Goal: Information Seeking & Learning: Learn about a topic

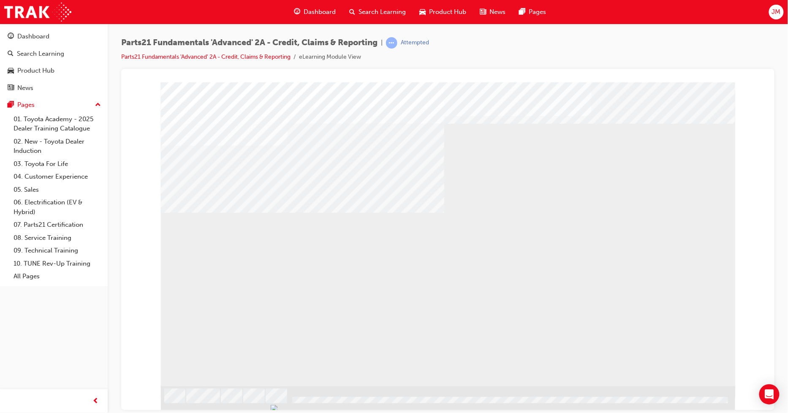
drag, startPoint x: 700, startPoint y: 346, endPoint x: 691, endPoint y: 355, distance: 13.1
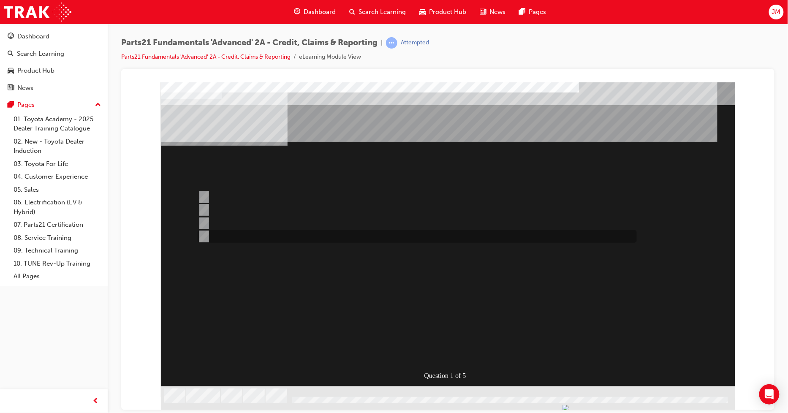
click at [204, 236] on input "Credit Return" at bounding box center [201, 236] width 9 height 9
radio input "true"
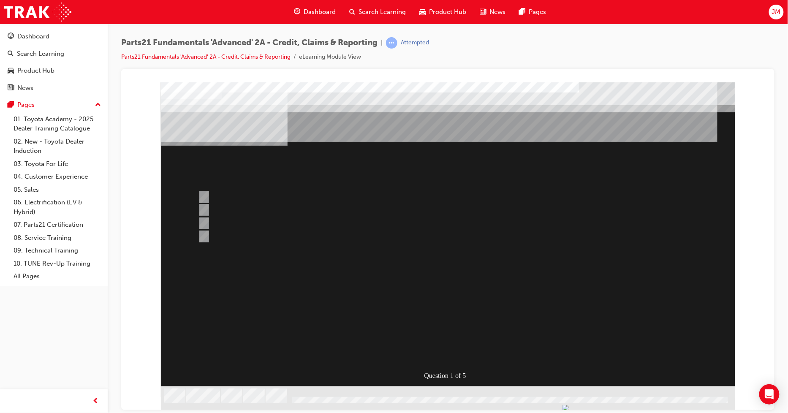
click at [437, 332] on div at bounding box center [447, 243] width 574 height 323
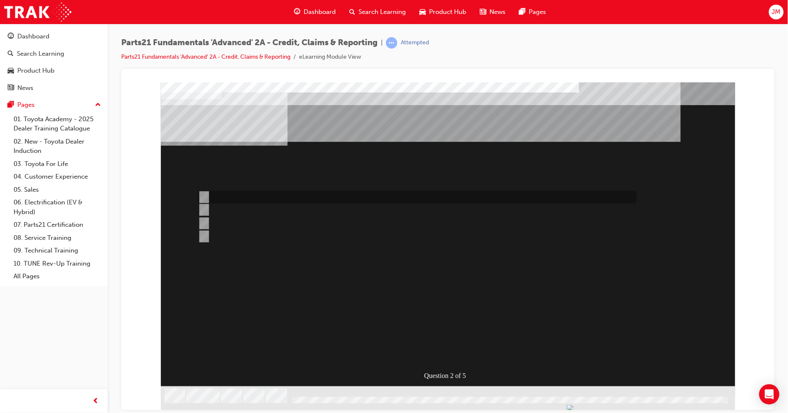
click at [204, 195] on input "NCR" at bounding box center [201, 197] width 9 height 9
radio input "true"
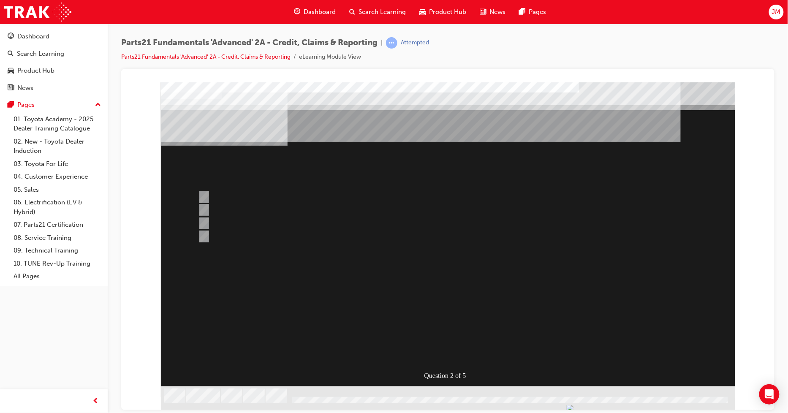
click at [202, 208] on div at bounding box center [447, 243] width 574 height 323
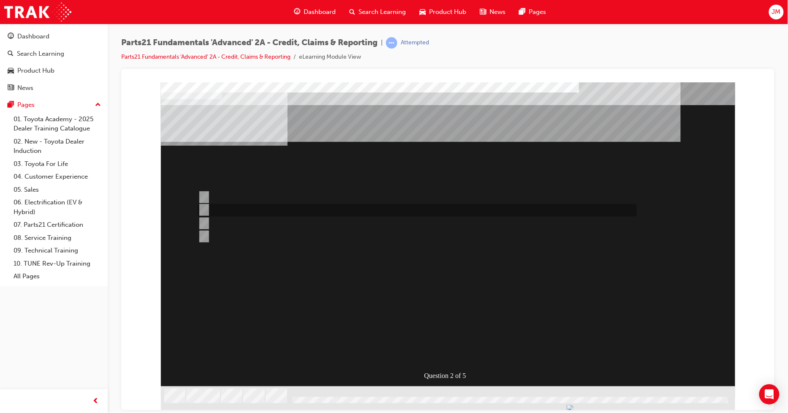
click at [202, 208] on input "CDR" at bounding box center [201, 209] width 9 height 9
radio input "true"
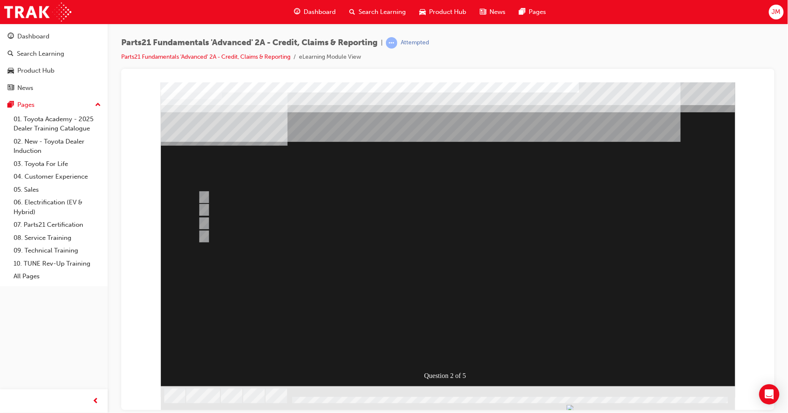
click at [432, 330] on div at bounding box center [447, 243] width 574 height 323
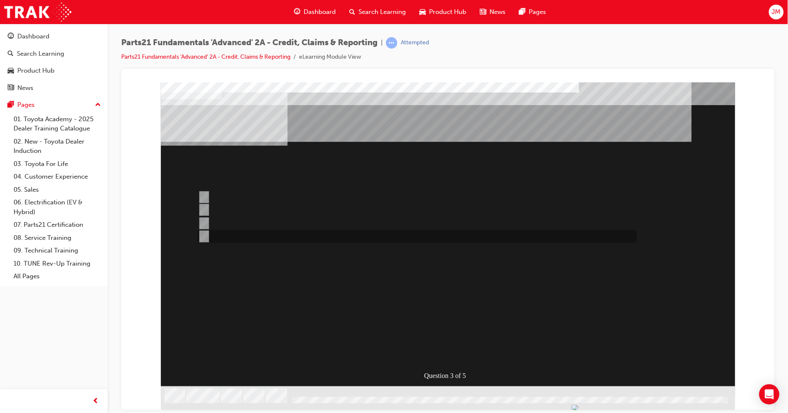
click at [203, 239] on input "Toyota Parts Policy" at bounding box center [201, 236] width 9 height 9
radio input "true"
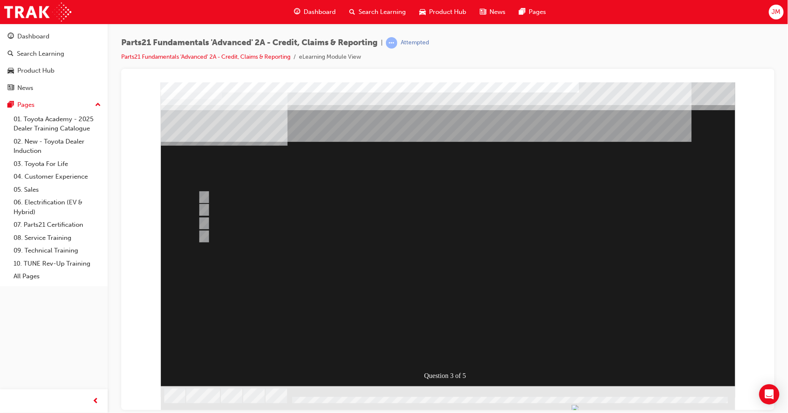
click at [203, 195] on div at bounding box center [447, 243] width 574 height 323
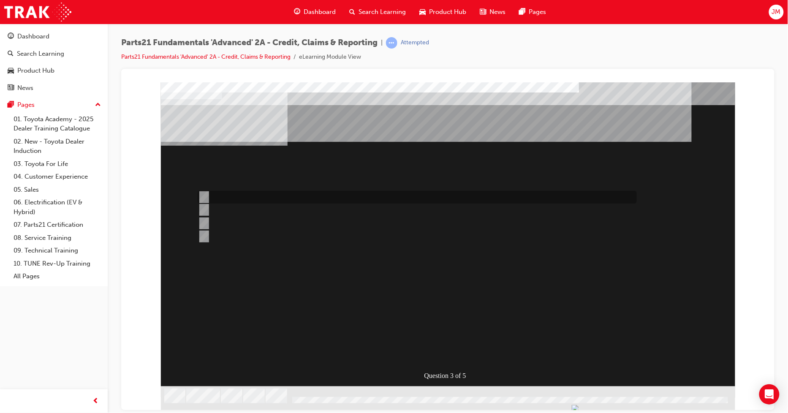
click at [206, 197] on input "Info Hub" at bounding box center [201, 197] width 9 height 9
radio input "true"
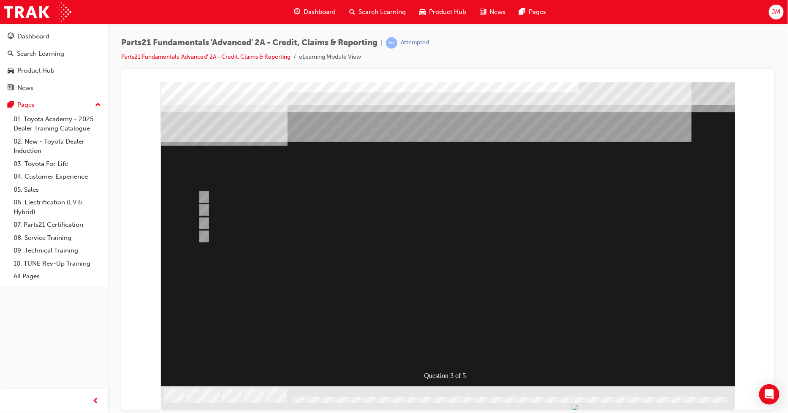
click at [426, 330] on div at bounding box center [447, 243] width 574 height 323
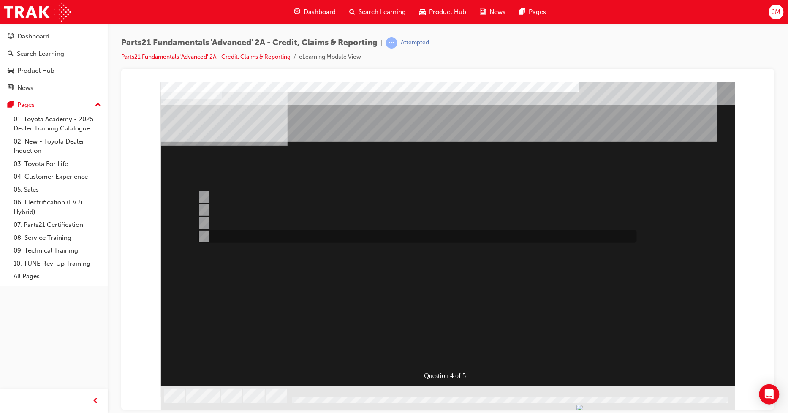
click at [201, 238] on input "1 & 2" at bounding box center [201, 236] width 9 height 9
radio input "true"
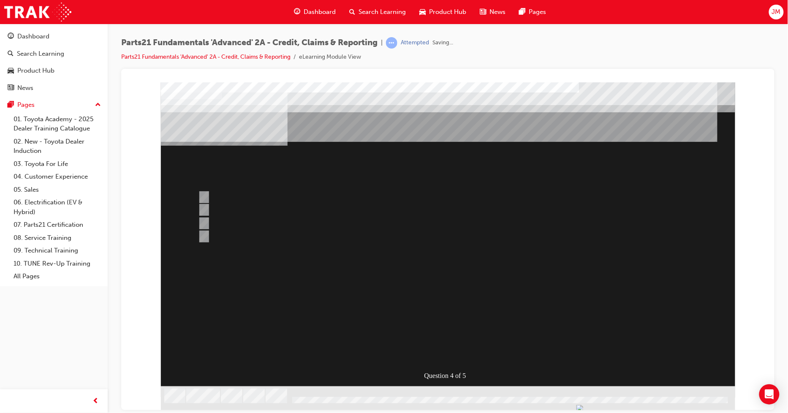
click at [443, 350] on div at bounding box center [447, 243] width 574 height 323
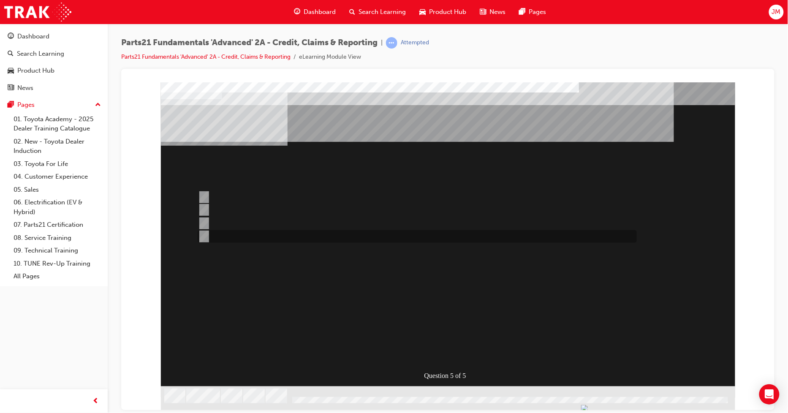
click at [205, 234] on input "Raise an NCR." at bounding box center [201, 236] width 9 height 9
radio input "true"
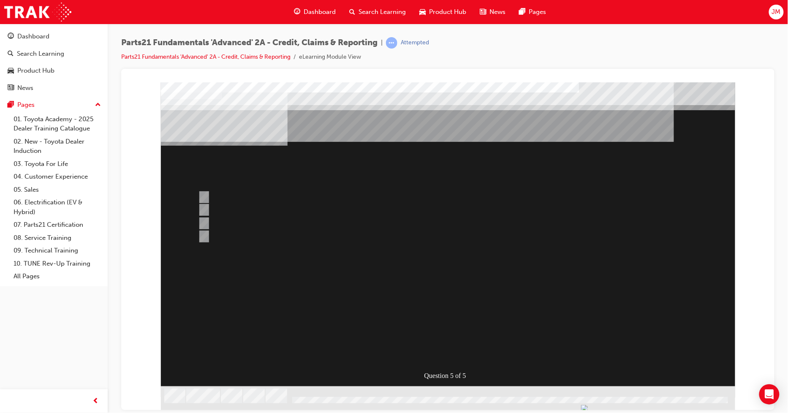
click at [201, 195] on div at bounding box center [447, 243] width 574 height 323
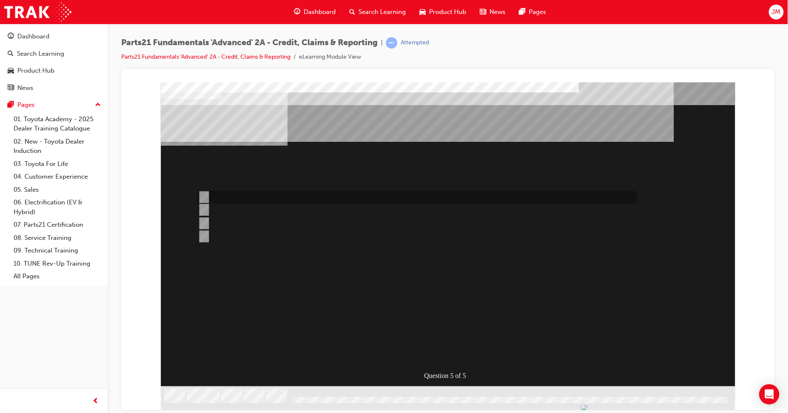
click at [201, 195] on input "Submit a CDR to your facing depot." at bounding box center [201, 197] width 9 height 9
radio input "true"
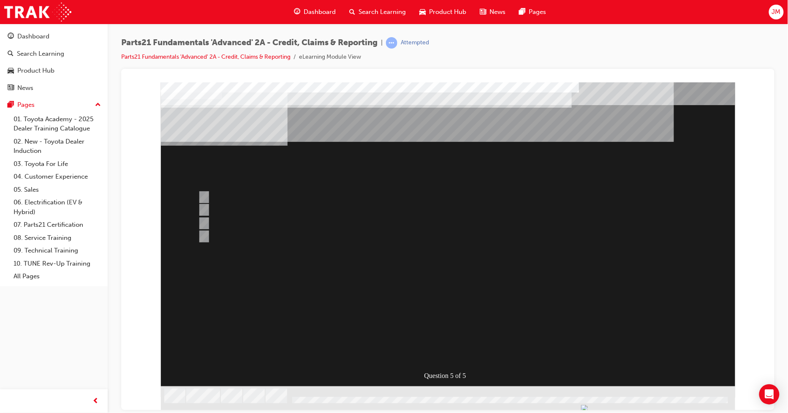
click at [438, 333] on div at bounding box center [447, 243] width 574 height 323
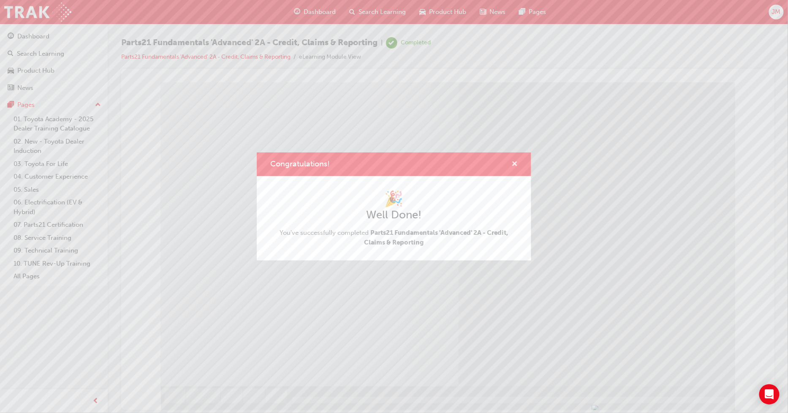
click at [513, 165] on span "cross-icon" at bounding box center [514, 165] width 6 height 8
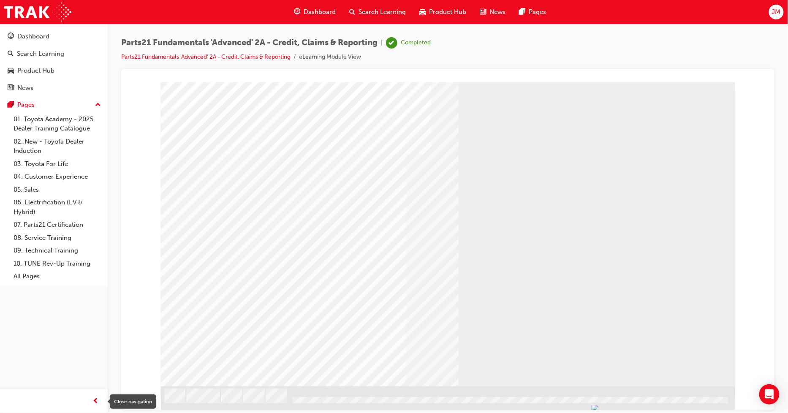
click at [98, 401] on span "prev-icon" at bounding box center [96, 401] width 6 height 11
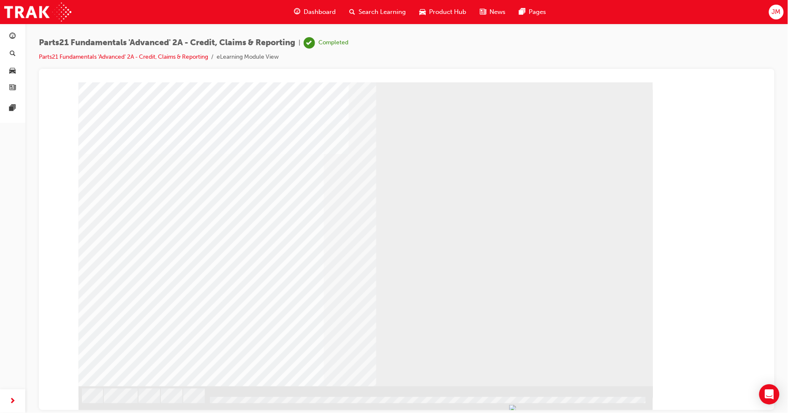
click at [613, 48] on div "Parts21 Fundamentals 'Advanced' 2A - Credit, Claims & Reporting | Completed Par…" at bounding box center [406, 53] width 735 height 32
drag, startPoint x: 11, startPoint y: 35, endPoint x: 24, endPoint y: 31, distance: 13.5
click at [11, 35] on span "guage-icon" at bounding box center [13, 37] width 6 height 8
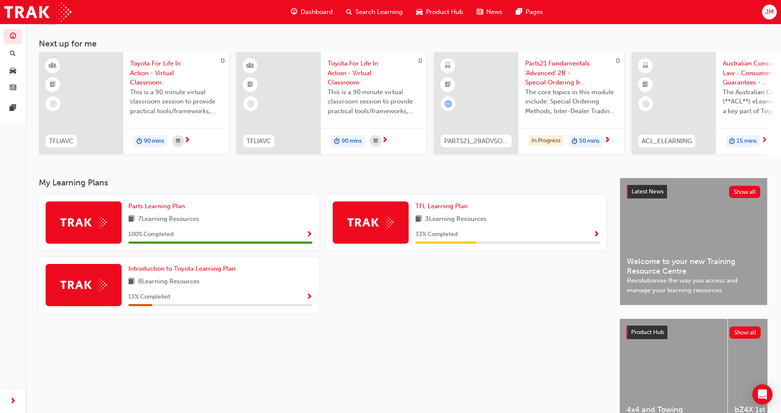
scroll to position [91, 0]
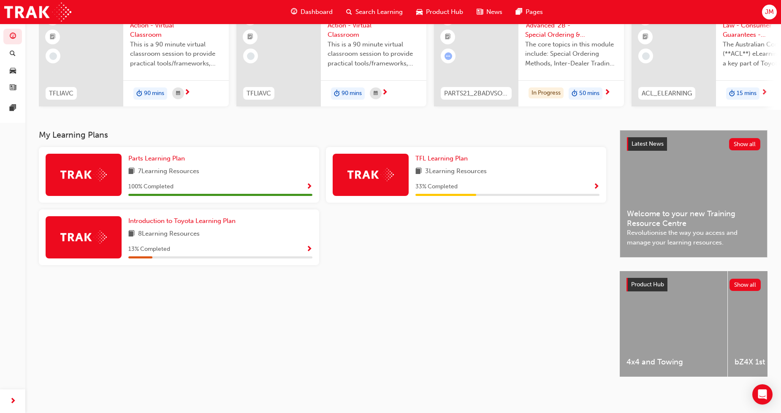
click at [690, 239] on span "Revolutionise the way you access and manage your learning resources." at bounding box center [693, 237] width 133 height 19
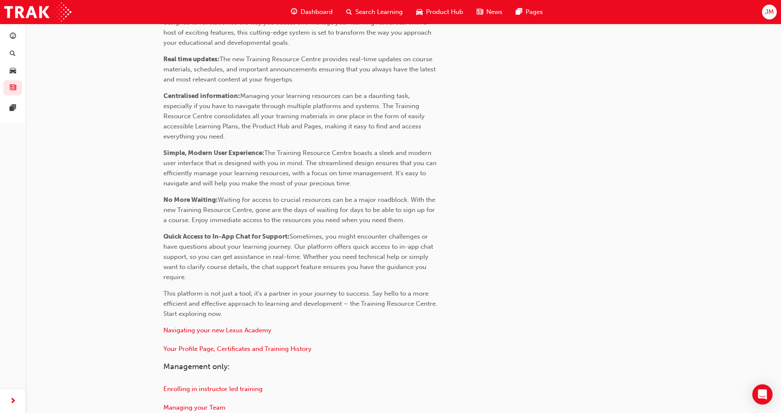
scroll to position [323, 0]
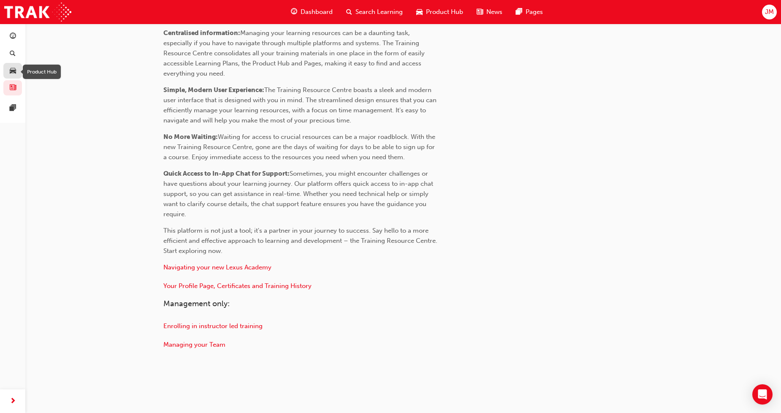
click at [11, 74] on span "car-icon" at bounding box center [13, 71] width 6 height 8
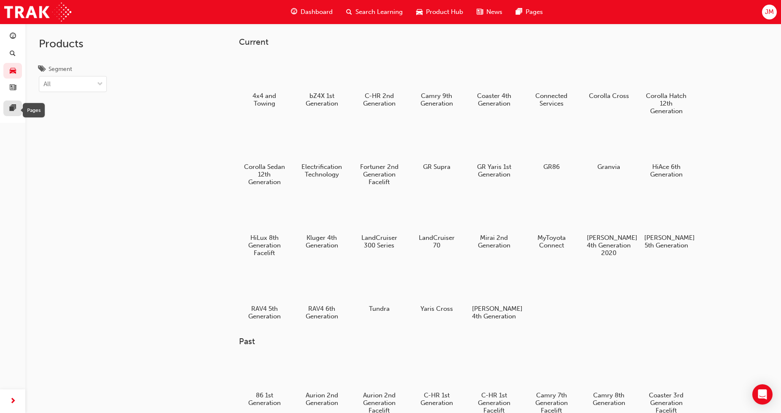
click at [10, 114] on div at bounding box center [13, 108] width 6 height 11
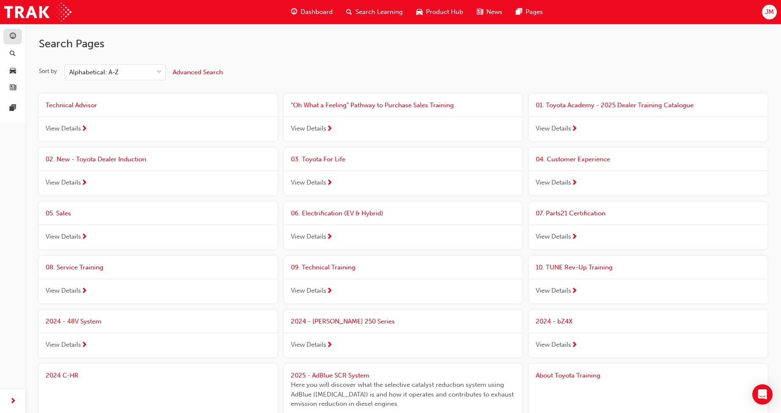
click at [11, 43] on link "button" at bounding box center [12, 37] width 19 height 16
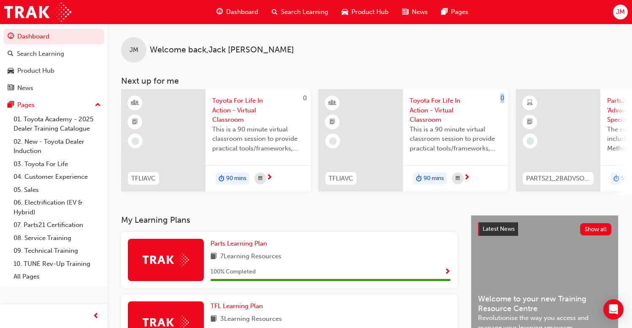
drag, startPoint x: 314, startPoint y: 197, endPoint x: 353, endPoint y: 197, distance: 39.7
click at [353, 195] on div "0 TFLIAVC Toyota For Life In Action - Virtual Classroom This is a 90 minute vir…" at bounding box center [376, 142] width 511 height 106
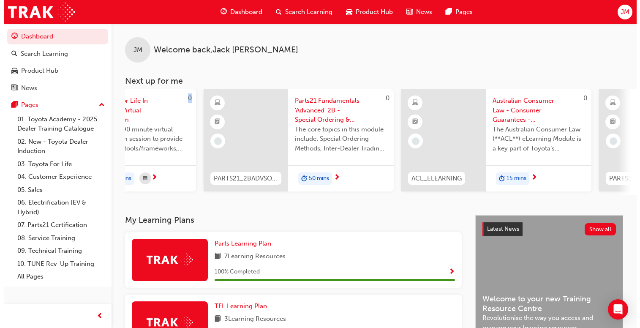
scroll to position [0, 353]
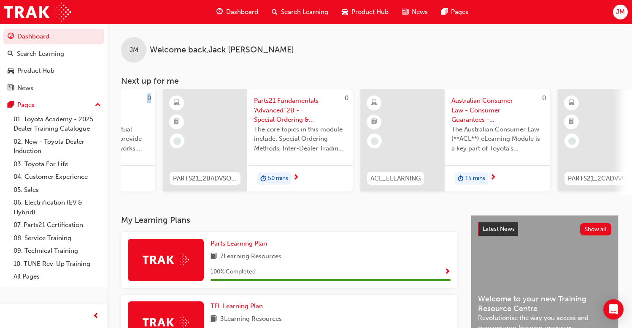
click at [286, 107] on span "Parts21 Fundamentals 'Advanced' 2B - Special Ordering & Heijunka" at bounding box center [300, 110] width 92 height 29
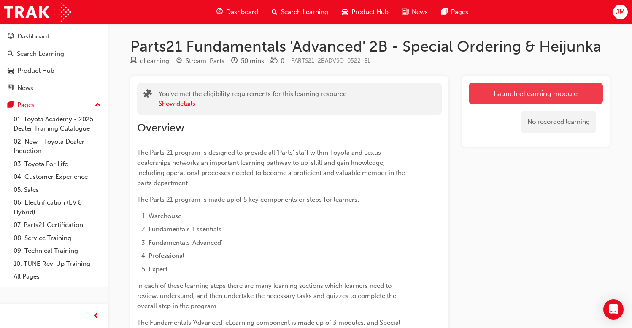
click at [541, 90] on link "Launch eLearning module" at bounding box center [536, 93] width 134 height 21
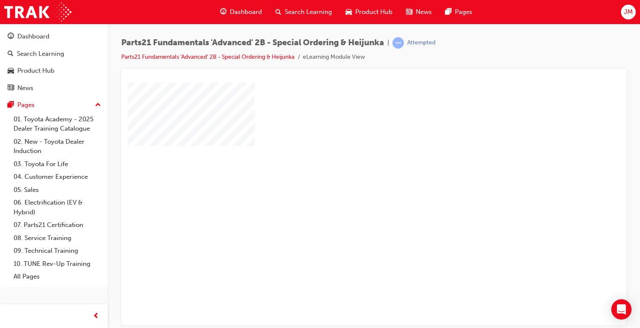
click at [349, 179] on div "play" at bounding box center [349, 179] width 0 height 0
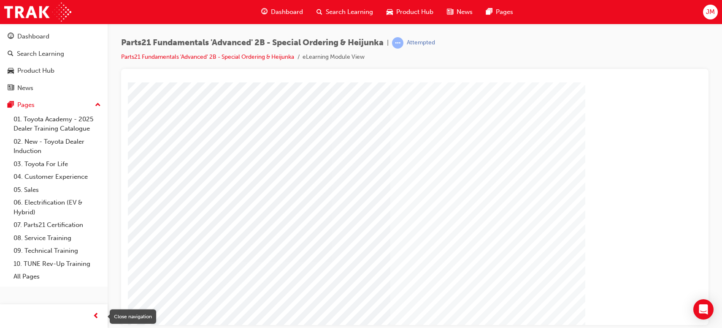
click at [97, 315] on span "prev-icon" at bounding box center [96, 316] width 6 height 11
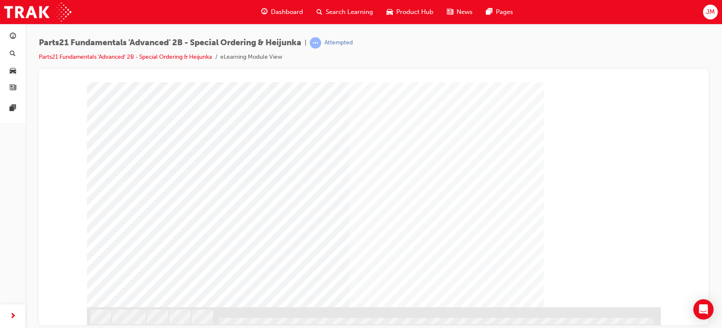
scroll to position [81, 0]
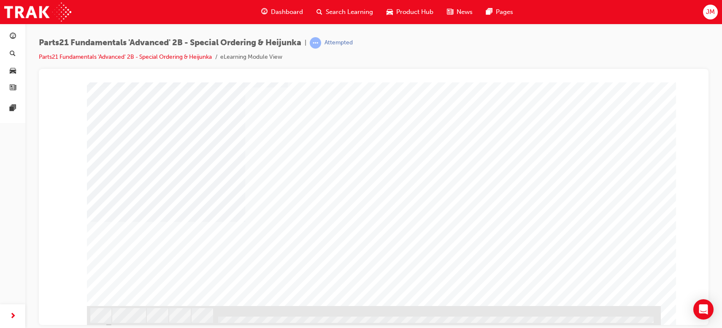
scroll to position [0, 0]
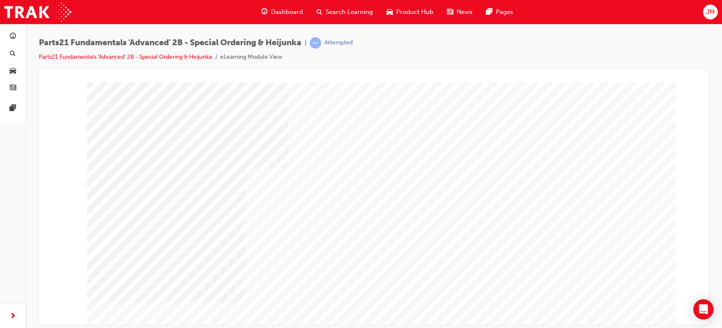
type input "Jack"
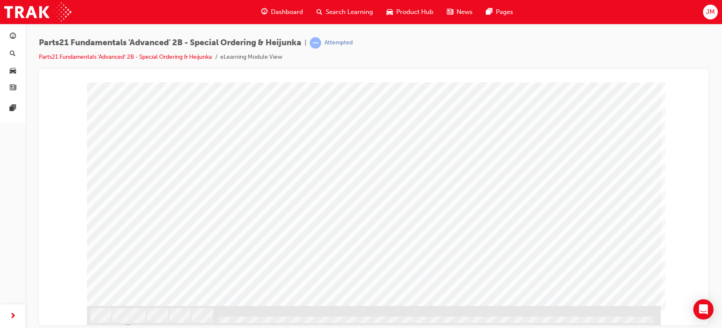
scroll to position [34, 0]
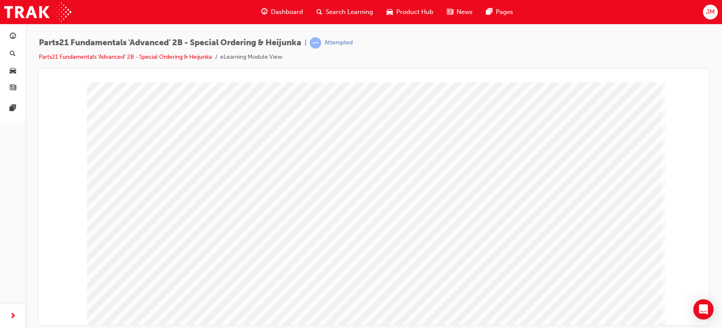
scroll to position [81, 0]
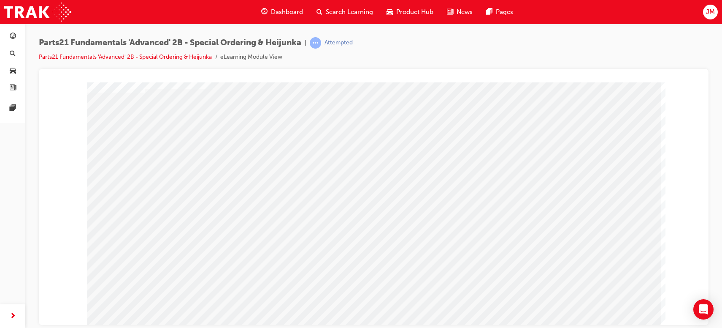
scroll to position [34, 0]
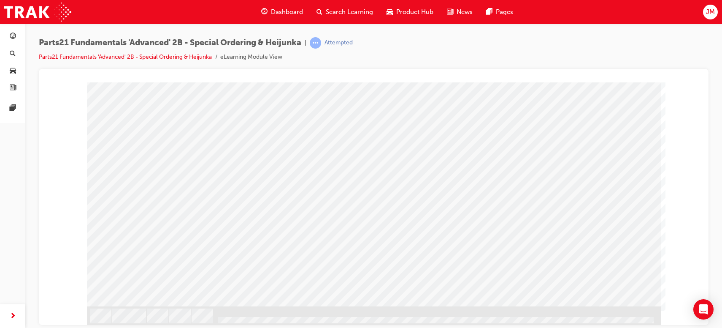
scroll to position [81, 0]
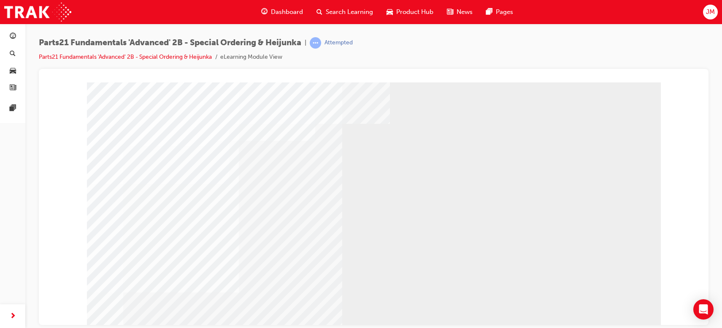
scroll to position [47, 0]
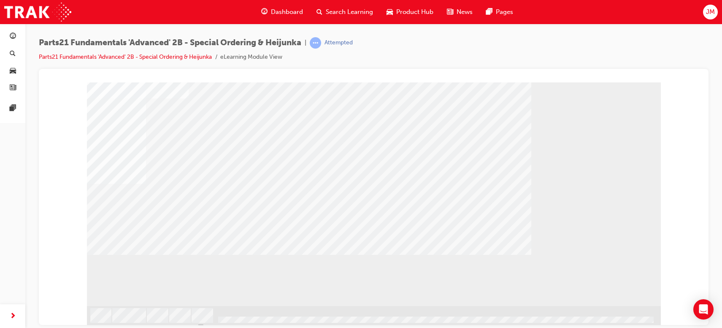
scroll to position [0, 0]
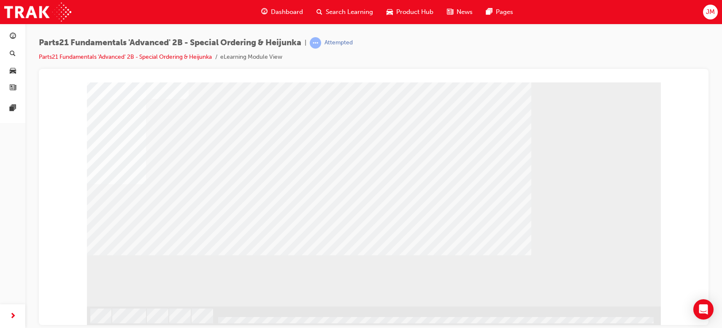
scroll to position [81, 0]
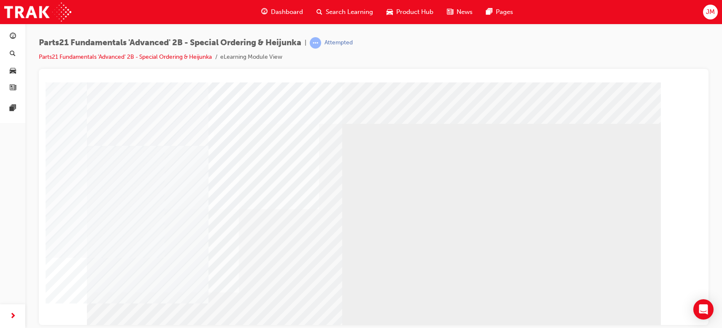
scroll to position [47, 0]
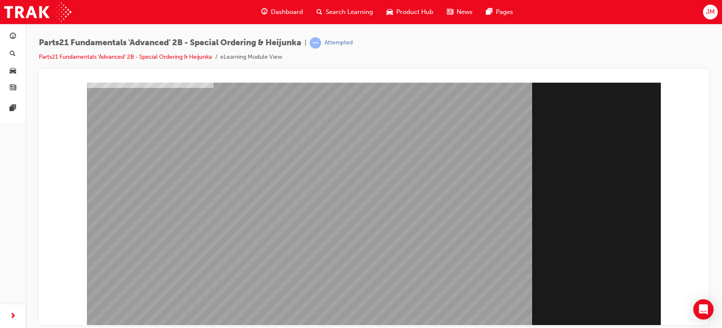
scroll to position [81, 0]
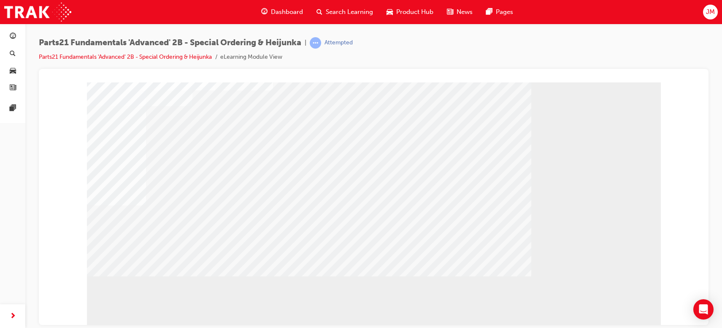
scroll to position [81, 0]
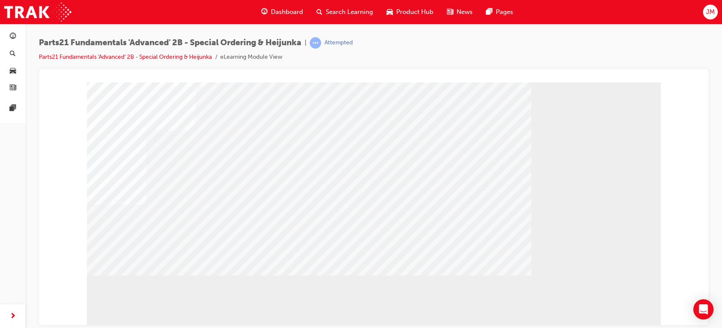
scroll to position [81, 0]
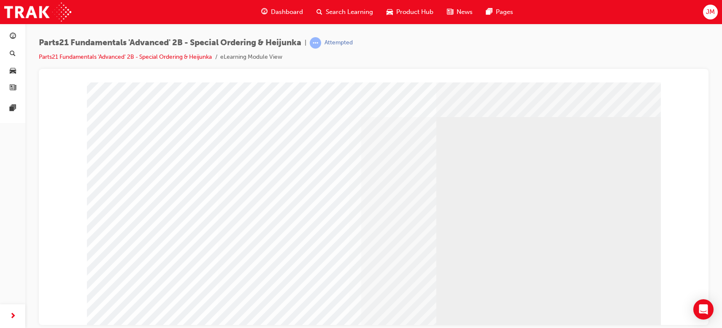
scroll to position [47, 0]
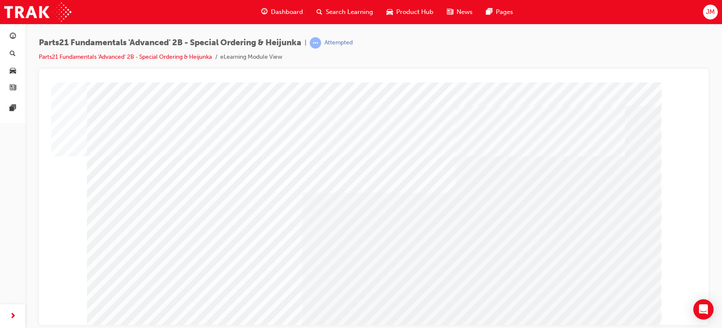
scroll to position [19, 0]
drag, startPoint x: 700, startPoint y: 206, endPoint x: 751, endPoint y: 269, distance: 80.4
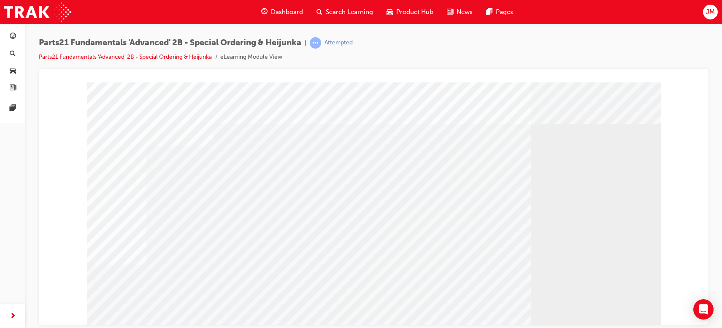
scroll to position [47, 0]
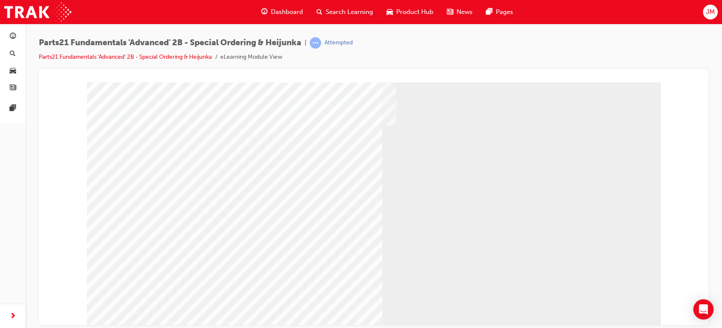
scroll to position [0, 0]
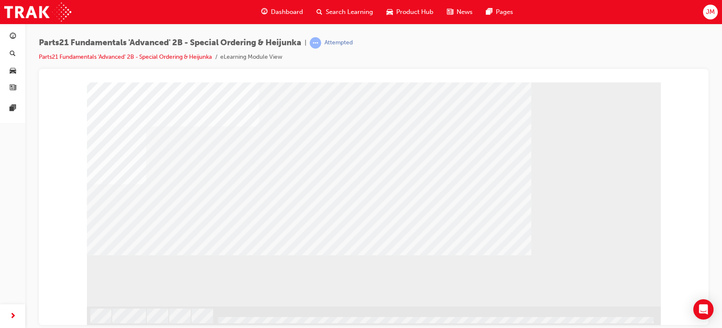
scroll to position [81, 0]
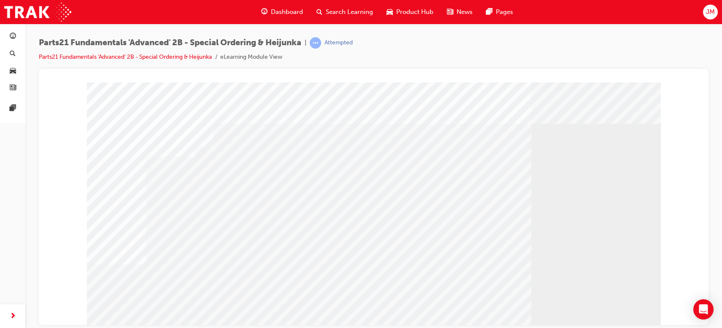
drag, startPoint x: 699, startPoint y: 144, endPoint x: 752, endPoint y: 180, distance: 64.4
drag, startPoint x: 698, startPoint y: 103, endPoint x: 754, endPoint y: 182, distance: 96.7
drag, startPoint x: 700, startPoint y: 146, endPoint x: 750, endPoint y: 216, distance: 85.9
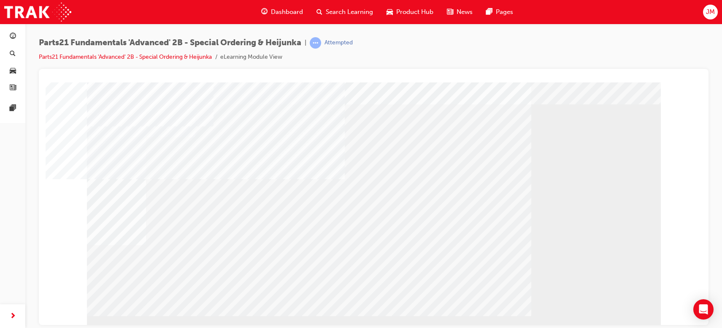
scroll to position [0, 0]
drag, startPoint x: 697, startPoint y: 136, endPoint x: 765, endPoint y: 147, distance: 68.3
drag, startPoint x: 697, startPoint y: 101, endPoint x: 755, endPoint y: 160, distance: 82.4
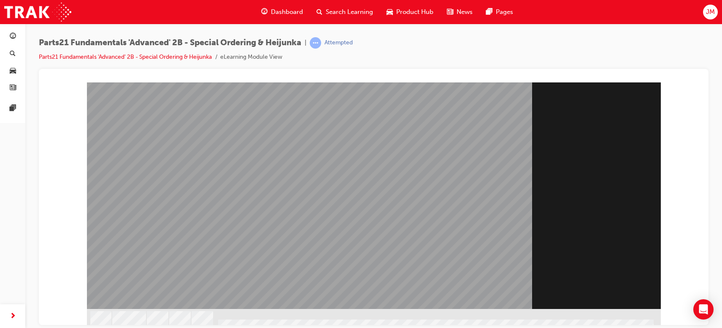
scroll to position [81, 0]
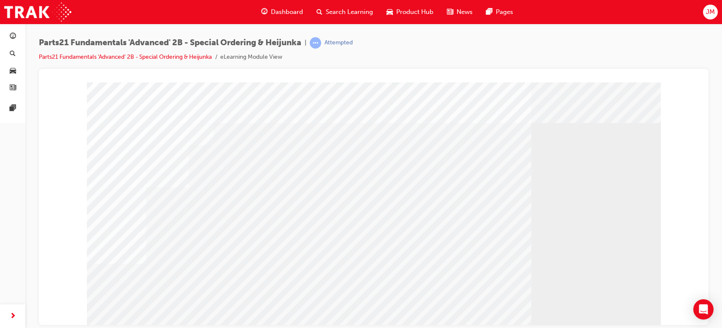
scroll to position [0, 0]
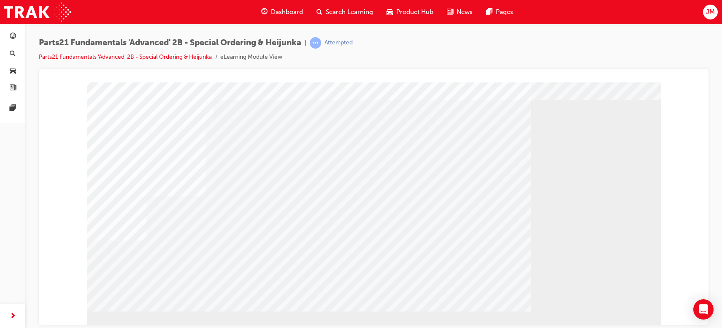
scroll to position [47, 0]
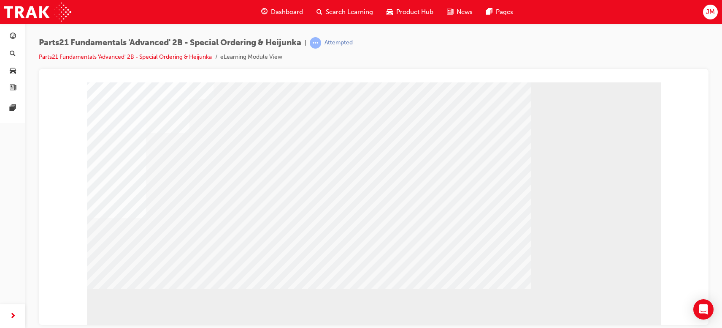
scroll to position [81, 0]
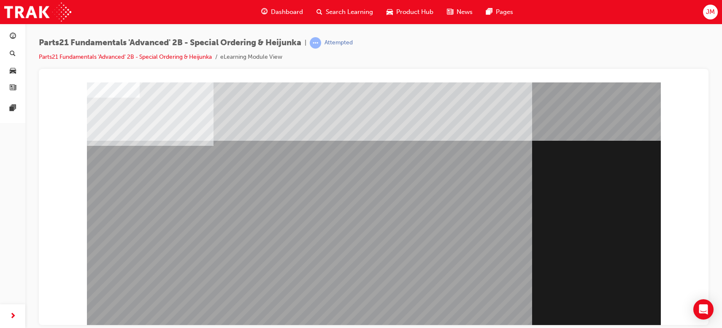
scroll to position [47, 0]
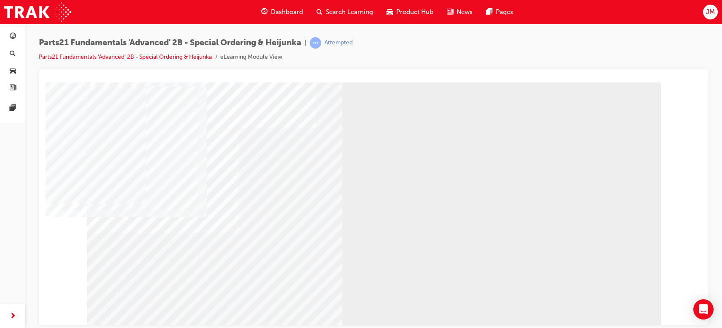
scroll to position [81, 0]
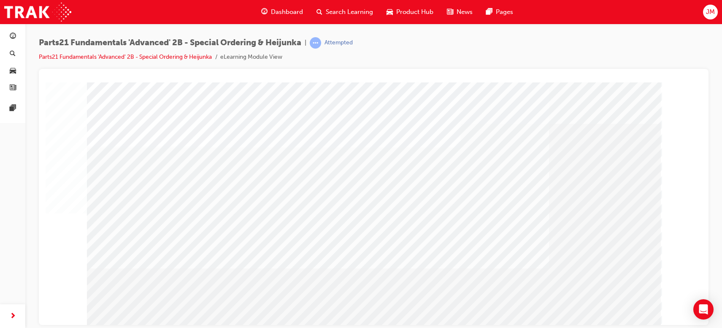
scroll to position [47, 0]
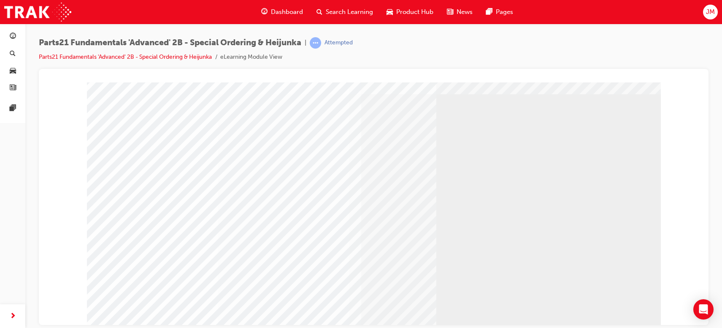
click at [63, 38] on div "application" at bounding box center [374, 38] width 650 height 0
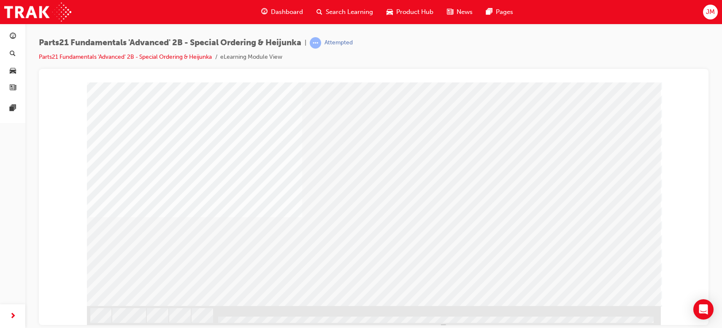
scroll to position [0, 0]
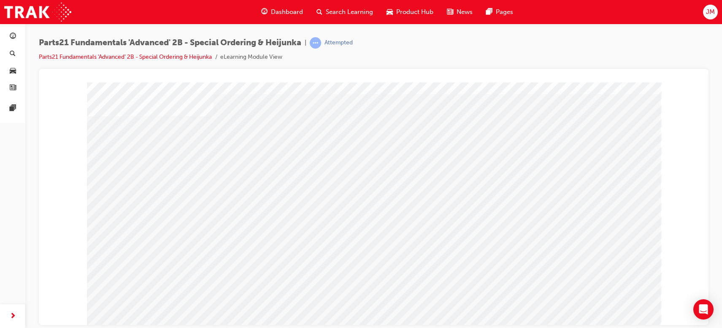
scroll to position [0, 0]
drag, startPoint x: 696, startPoint y: 135, endPoint x: 761, endPoint y: 184, distance: 81.4
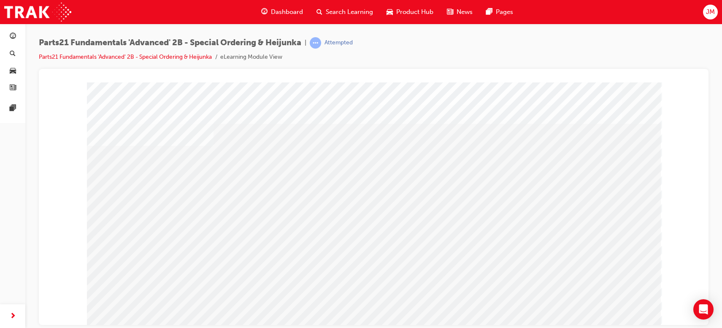
scroll to position [47, 0]
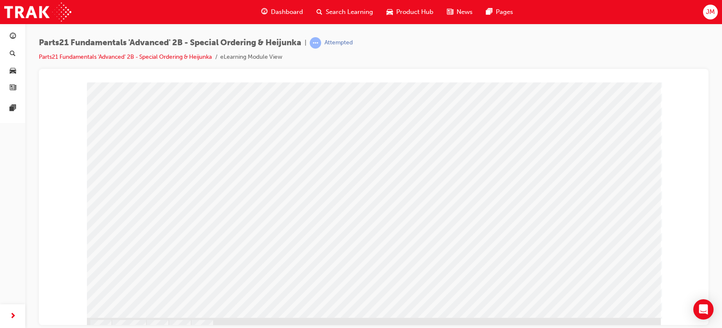
scroll to position [81, 0]
drag, startPoint x: 594, startPoint y: 289, endPoint x: 568, endPoint y: 134, distance: 156.7
click at [522, 5] on html "a16 Loading..." at bounding box center [374, 2] width 657 height 3
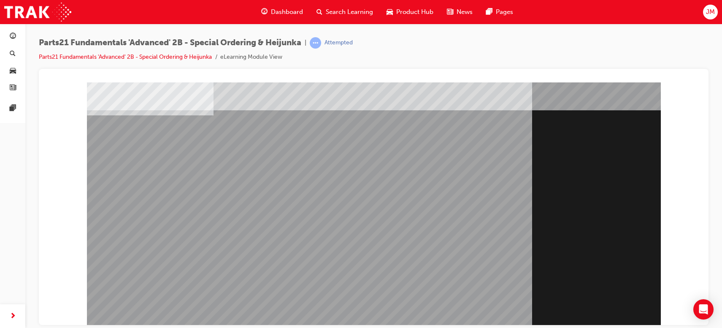
scroll to position [47, 0]
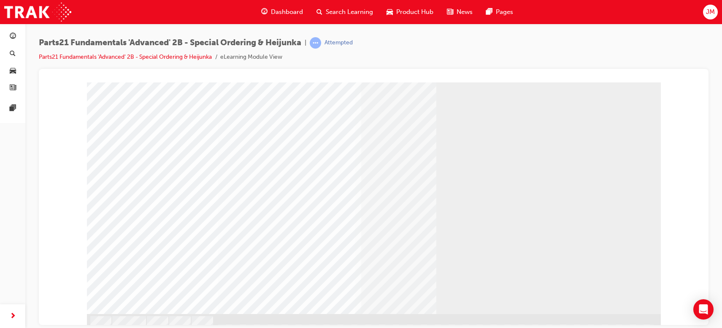
scroll to position [81, 0]
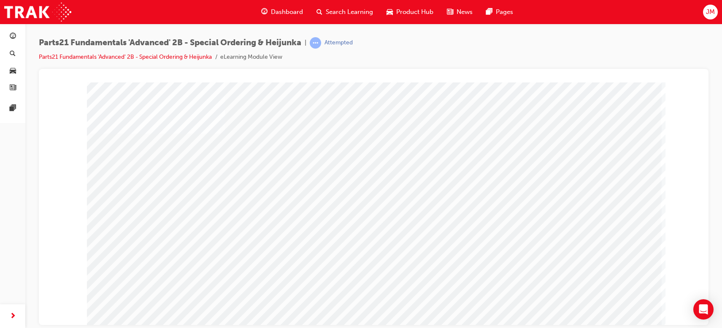
scroll to position [0, 0]
drag, startPoint x: 700, startPoint y: 109, endPoint x: 760, endPoint y: 168, distance: 84.8
drag, startPoint x: 701, startPoint y: 111, endPoint x: 733, endPoint y: 160, distance: 57.6
drag, startPoint x: 697, startPoint y: 178, endPoint x: 751, endPoint y: 246, distance: 86.8
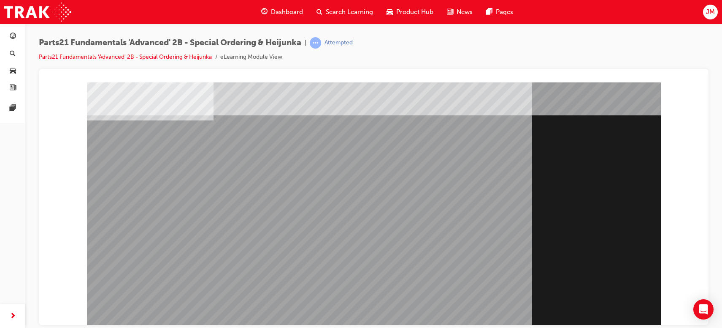
scroll to position [47, 0]
